Goal: Task Accomplishment & Management: Manage account settings

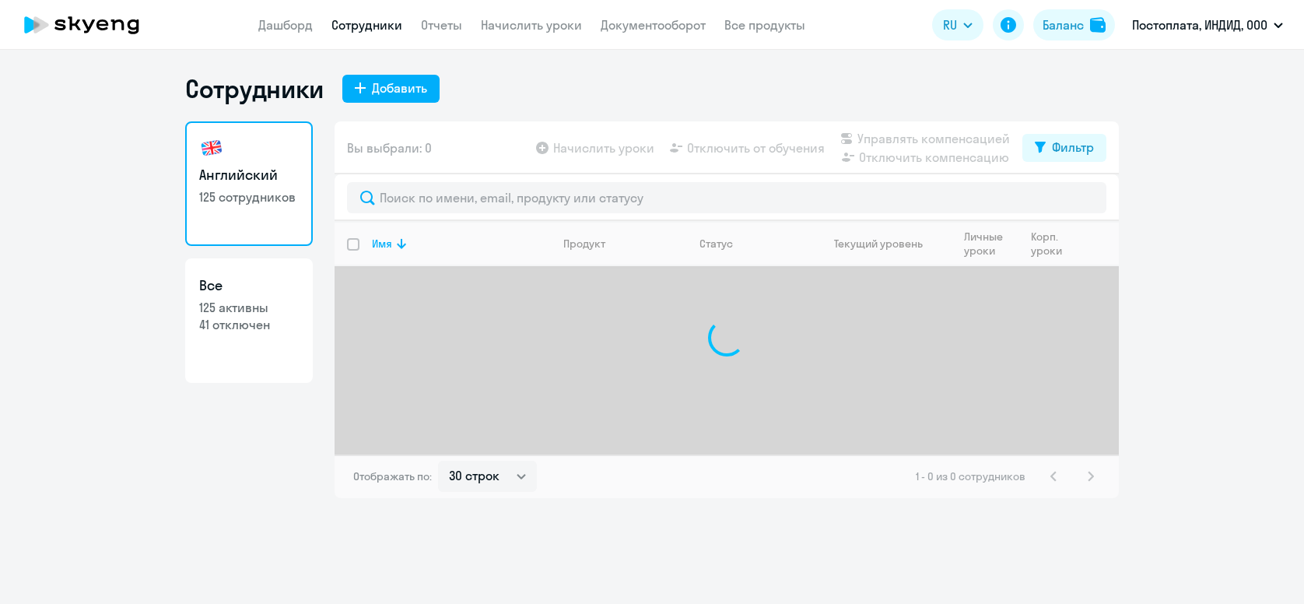
select select "30"
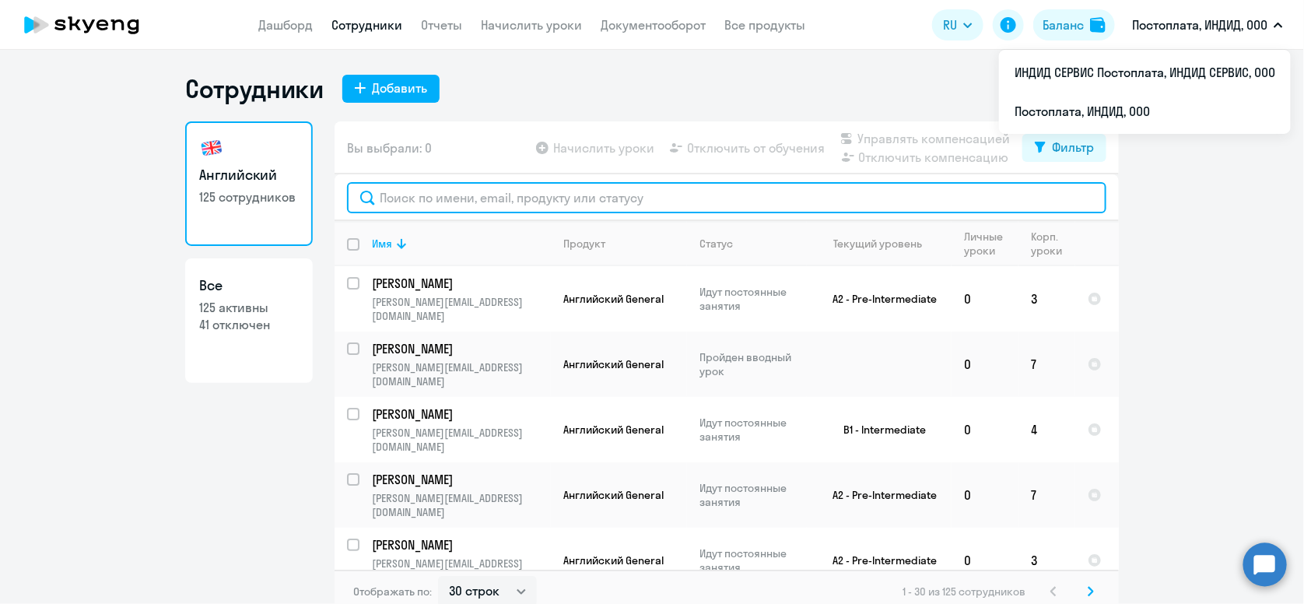
click at [545, 192] on input "text" at bounding box center [726, 197] width 759 height 31
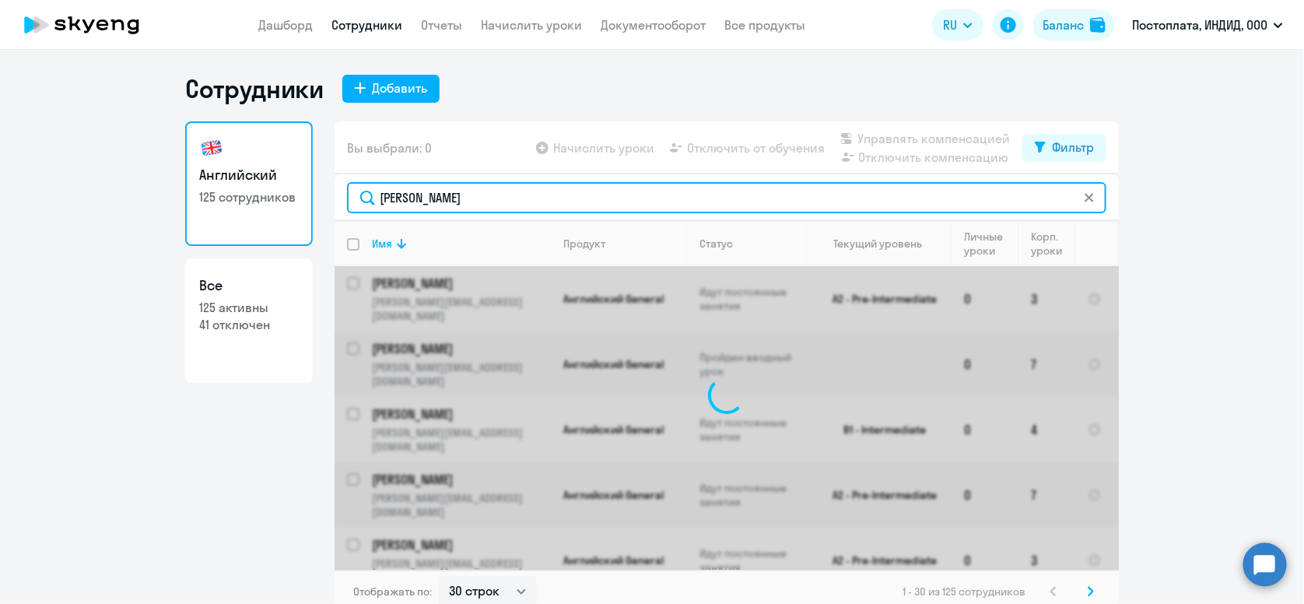
type input "[PERSON_NAME]"
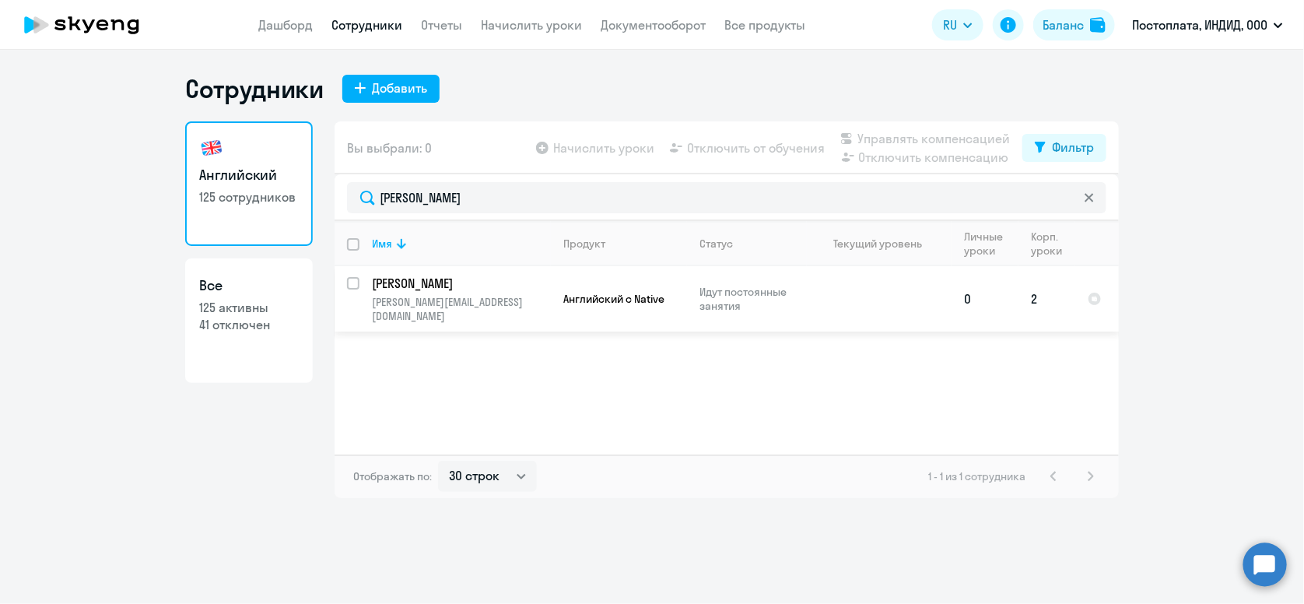
click at [351, 279] on input "select row 42152303" at bounding box center [362, 292] width 31 height 31
checkbox input "true"
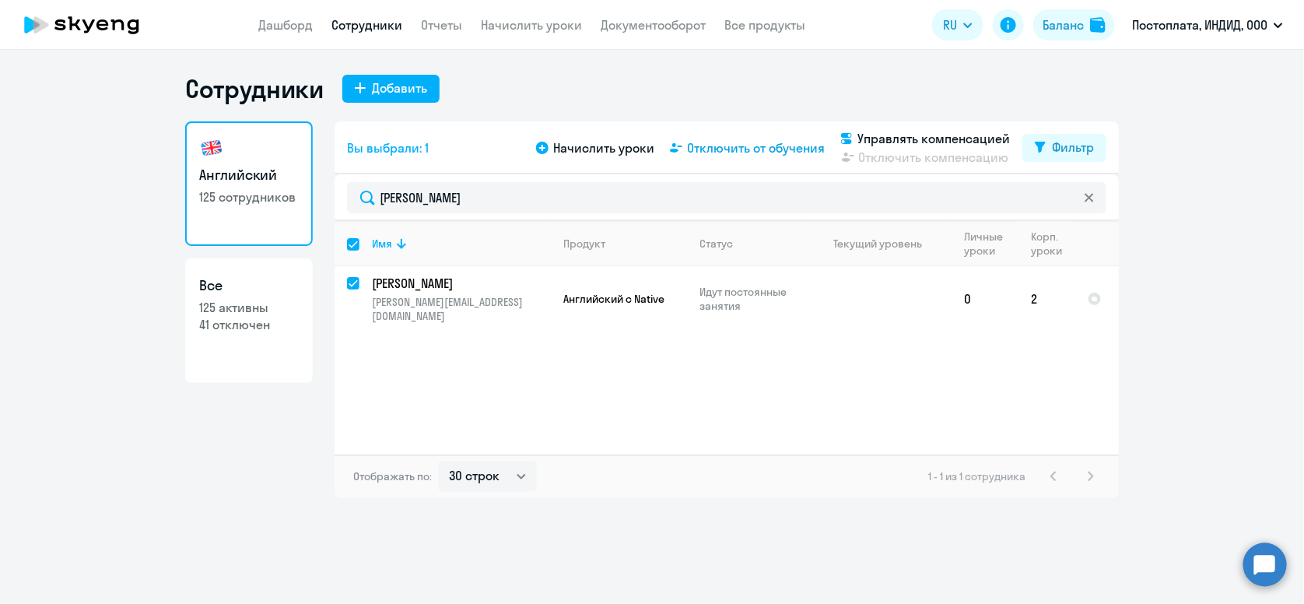
click at [757, 153] on span "Отключить от обучения" at bounding box center [756, 147] width 138 height 19
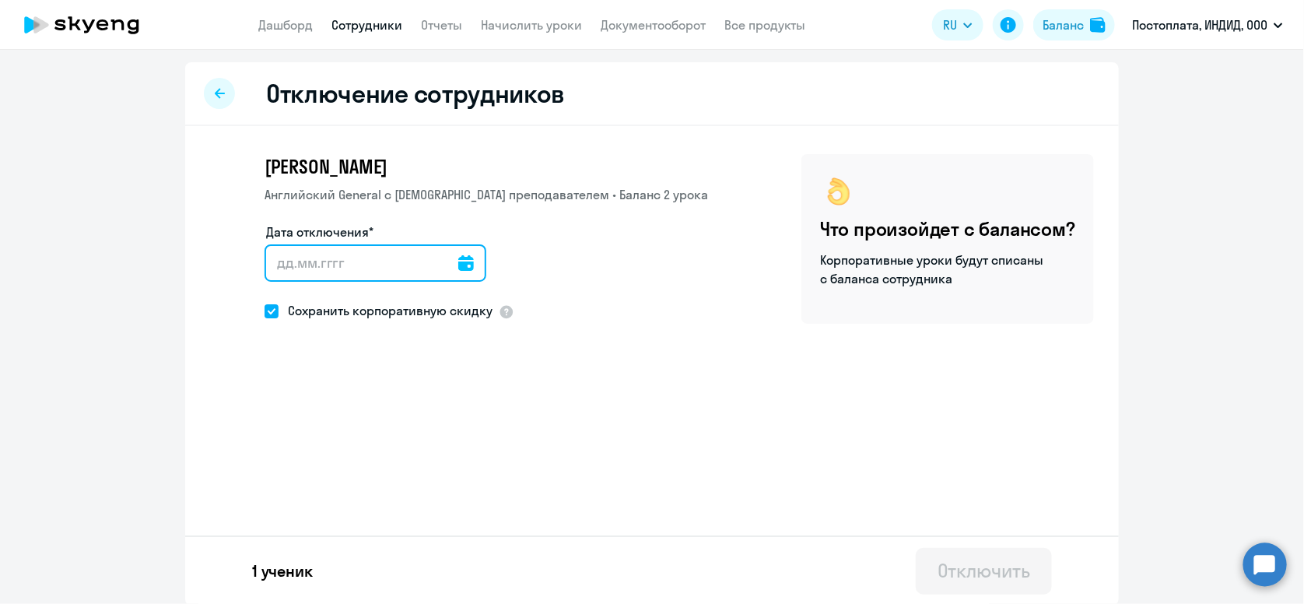
click at [326, 265] on input "Дата отключения*" at bounding box center [376, 262] width 222 height 37
drag, startPoint x: 464, startPoint y: 261, endPoint x: 454, endPoint y: 261, distance: 9.4
click at [459, 261] on div at bounding box center [376, 262] width 222 height 37
click at [458, 261] on icon at bounding box center [466, 263] width 16 height 16
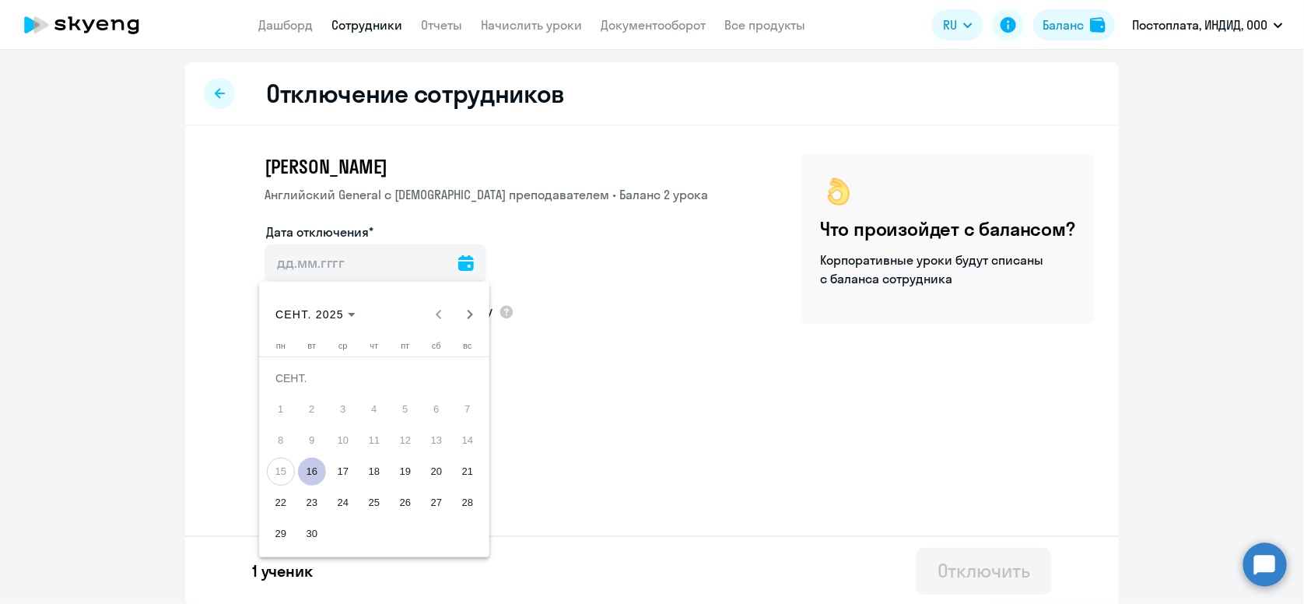
click at [336, 470] on span "17" at bounding box center [343, 472] width 28 height 28
type input "[DATE]"
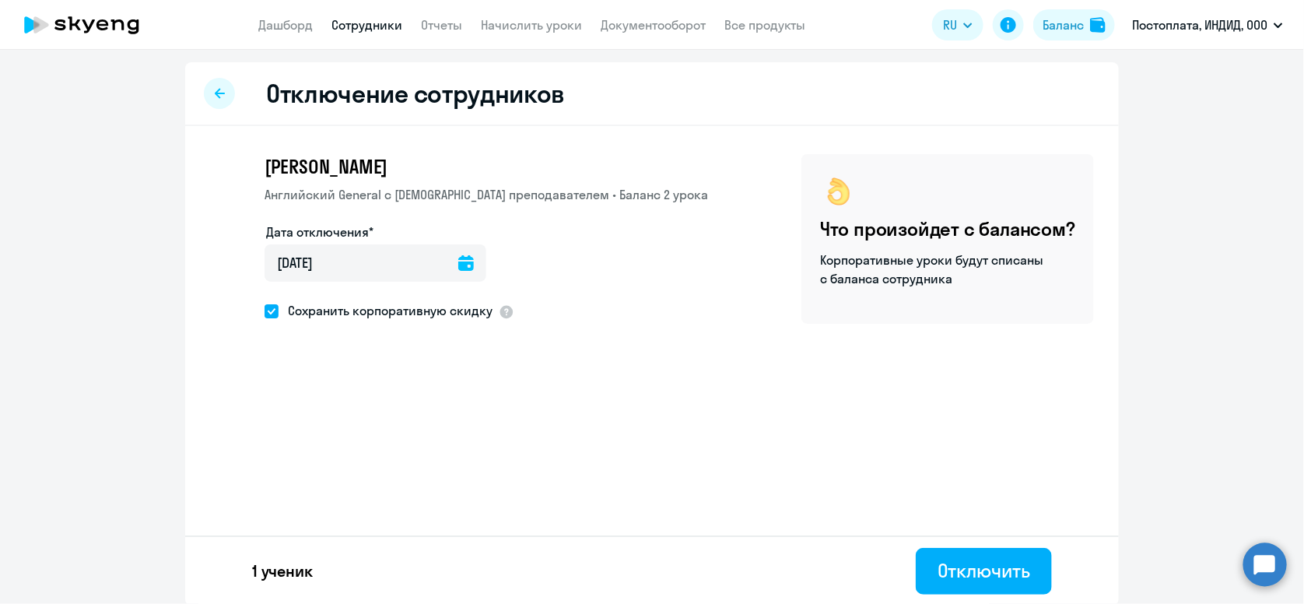
click at [458, 258] on icon at bounding box center [466, 263] width 16 height 16
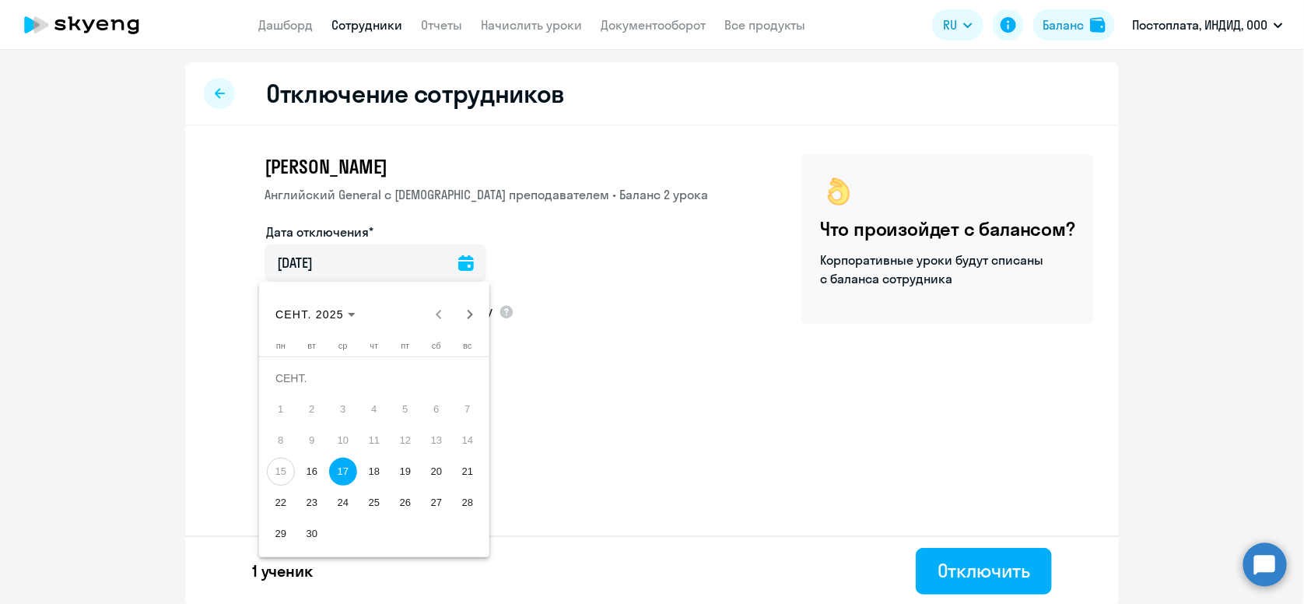
click at [314, 461] on span "16" at bounding box center [312, 472] width 28 height 28
type input "[DATE]"
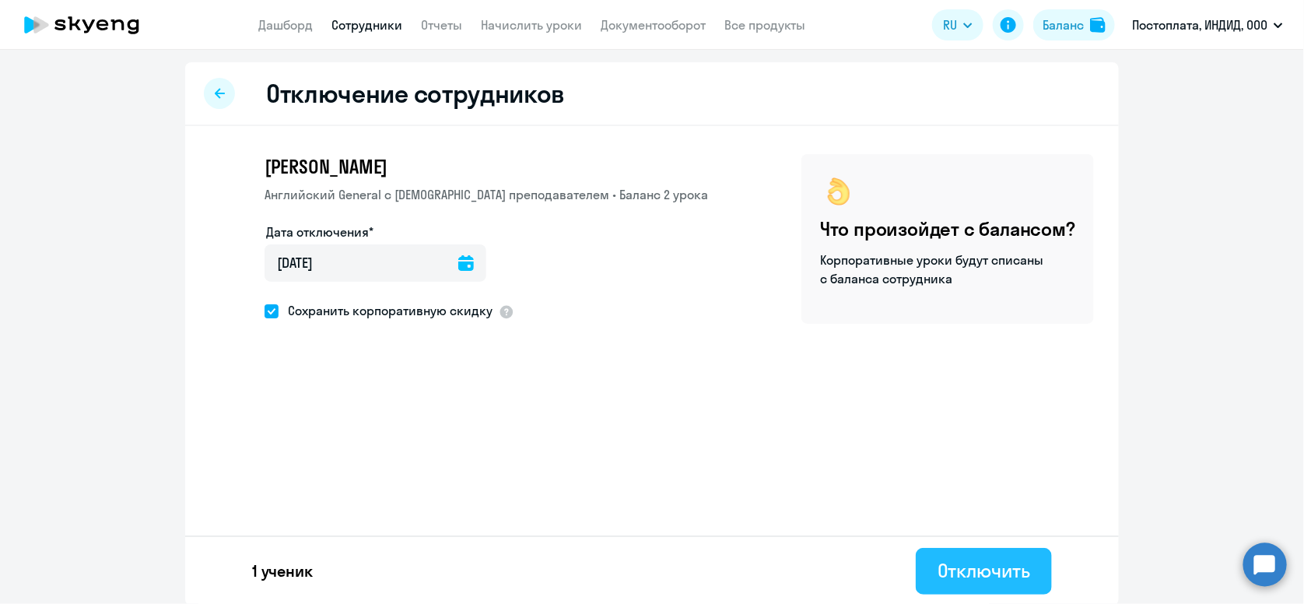
click at [987, 549] on button "Отключить" at bounding box center [984, 571] width 136 height 47
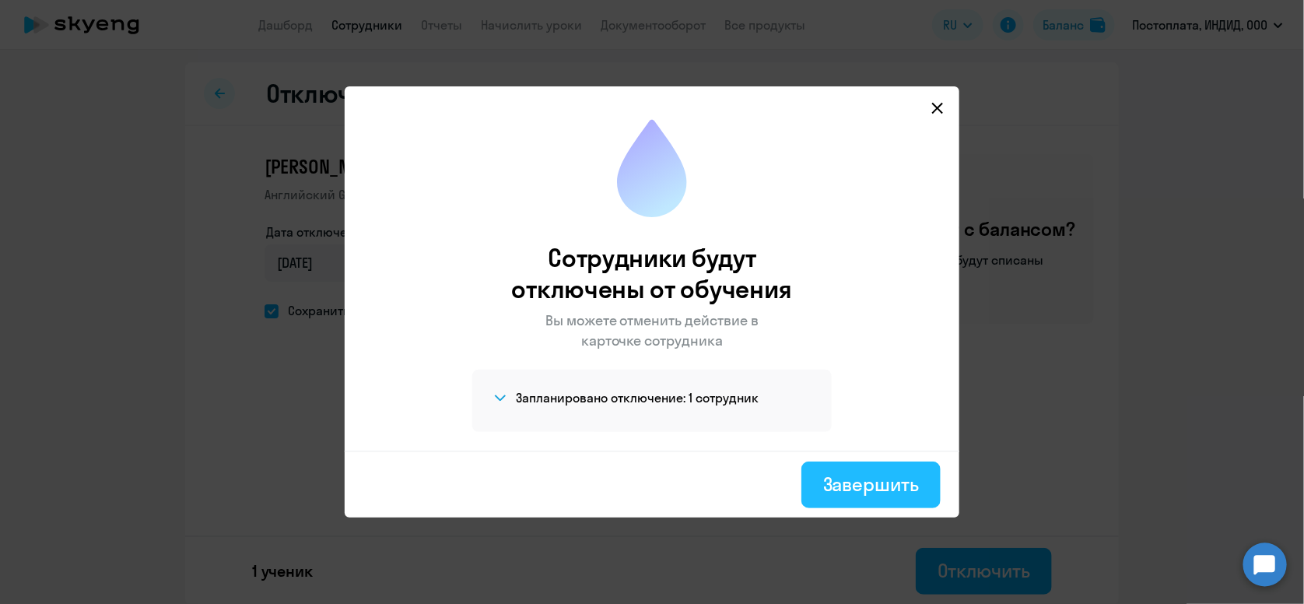
click at [857, 476] on div "Завершить" at bounding box center [871, 484] width 96 height 25
select select "30"
